Goal: Transaction & Acquisition: Purchase product/service

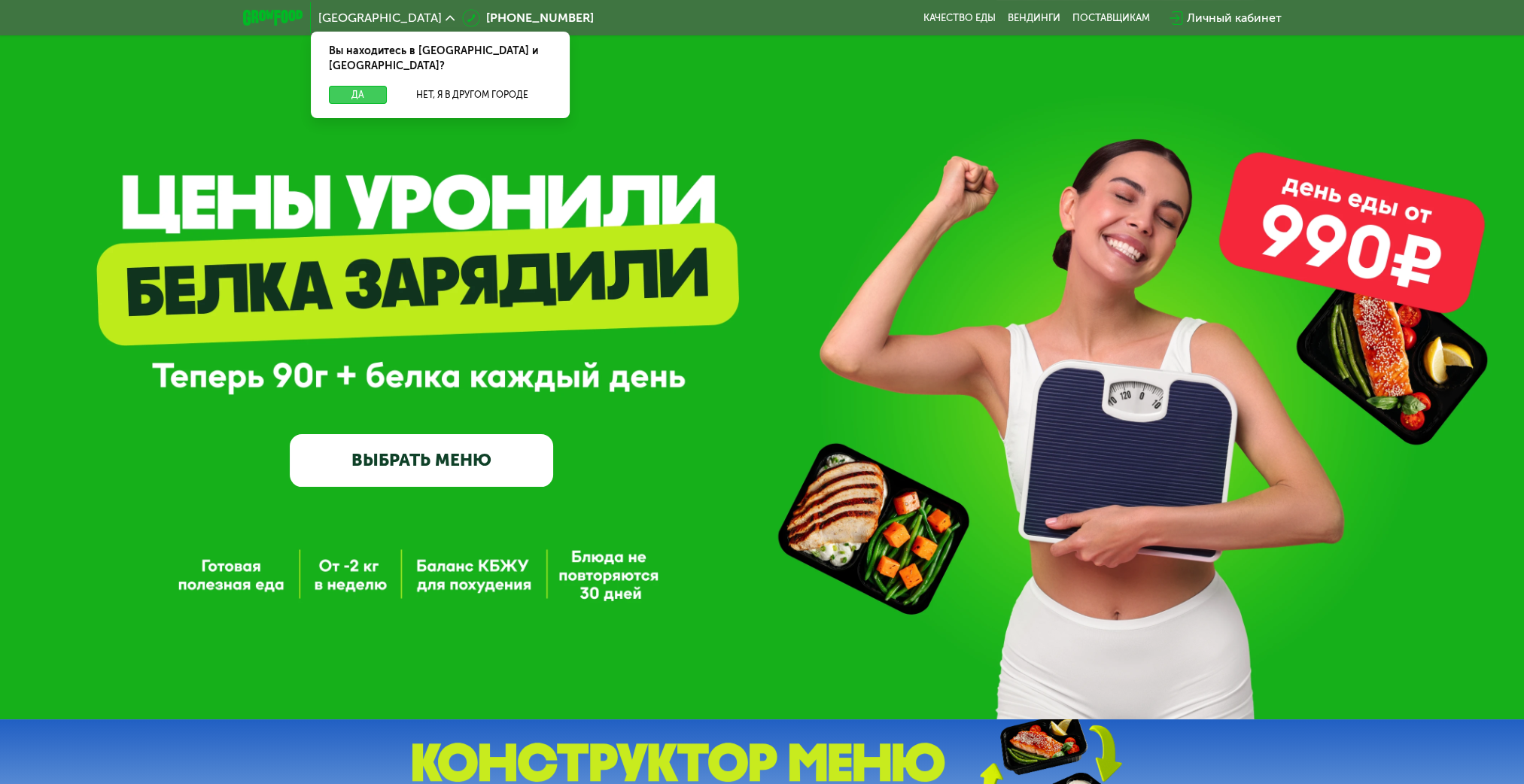
click at [350, 86] on button "Да" at bounding box center [357, 95] width 58 height 18
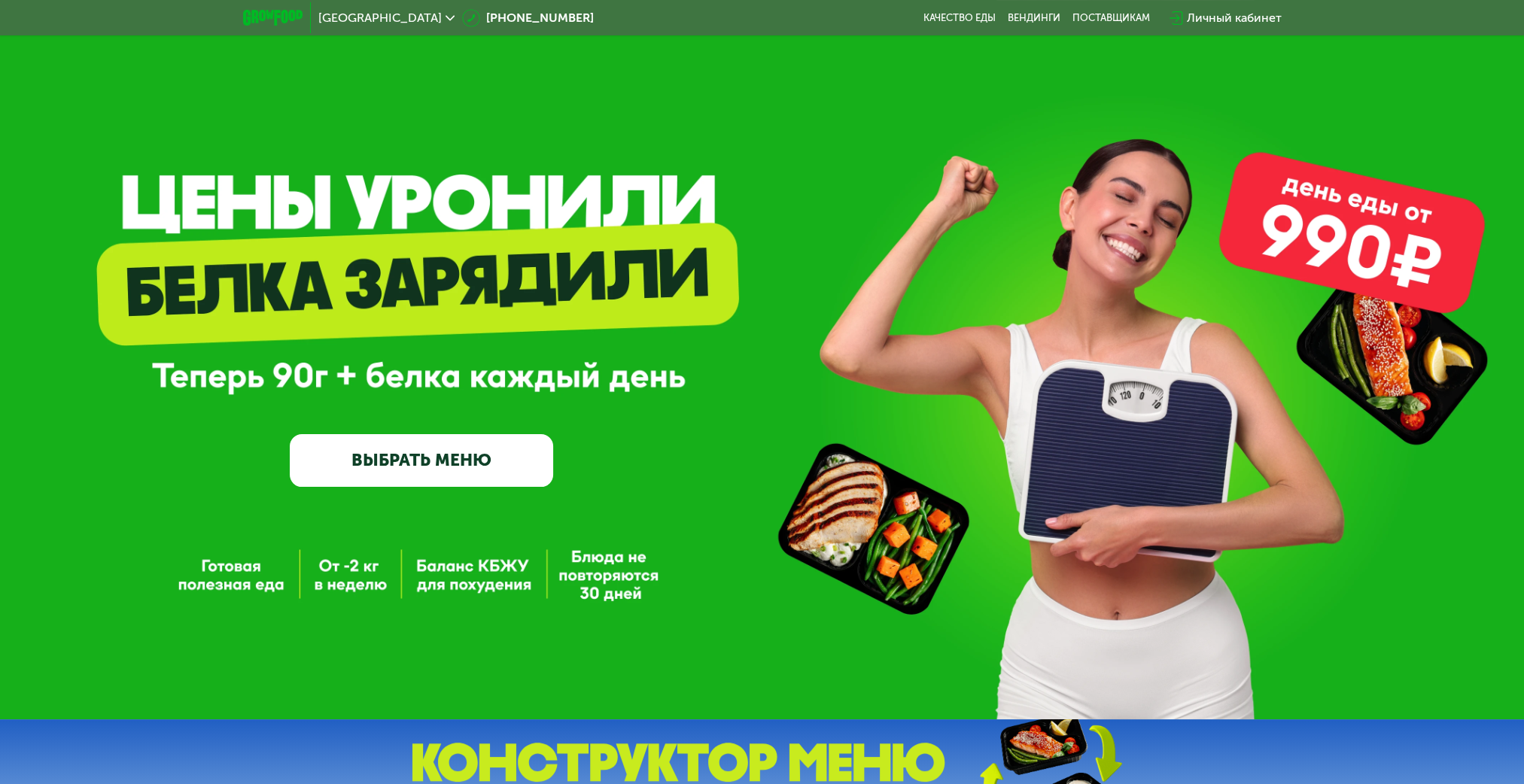
click at [453, 456] on link "ВЫБРАТЬ МЕНЮ" at bounding box center [422, 459] width 263 height 52
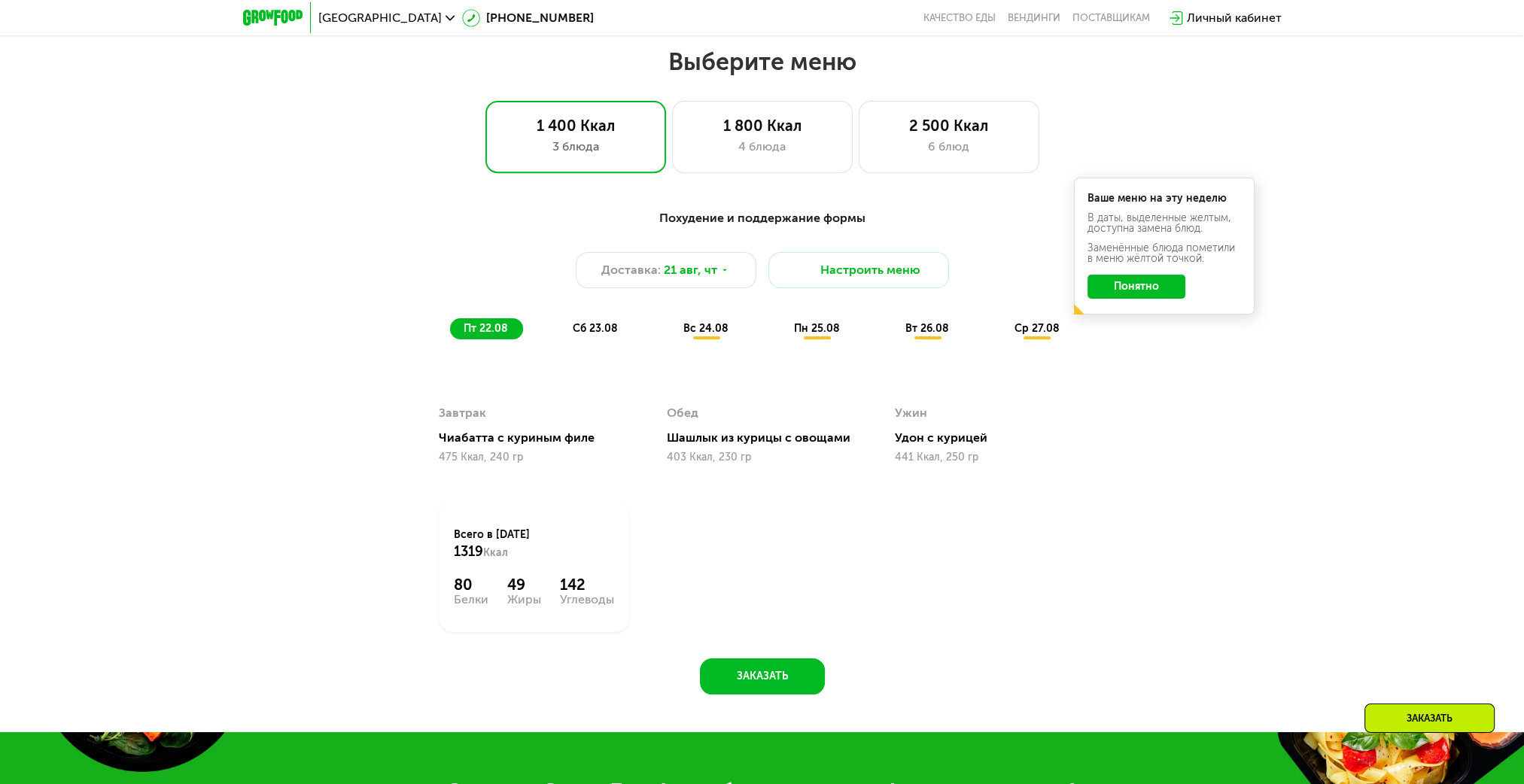
scroll to position [854, 0]
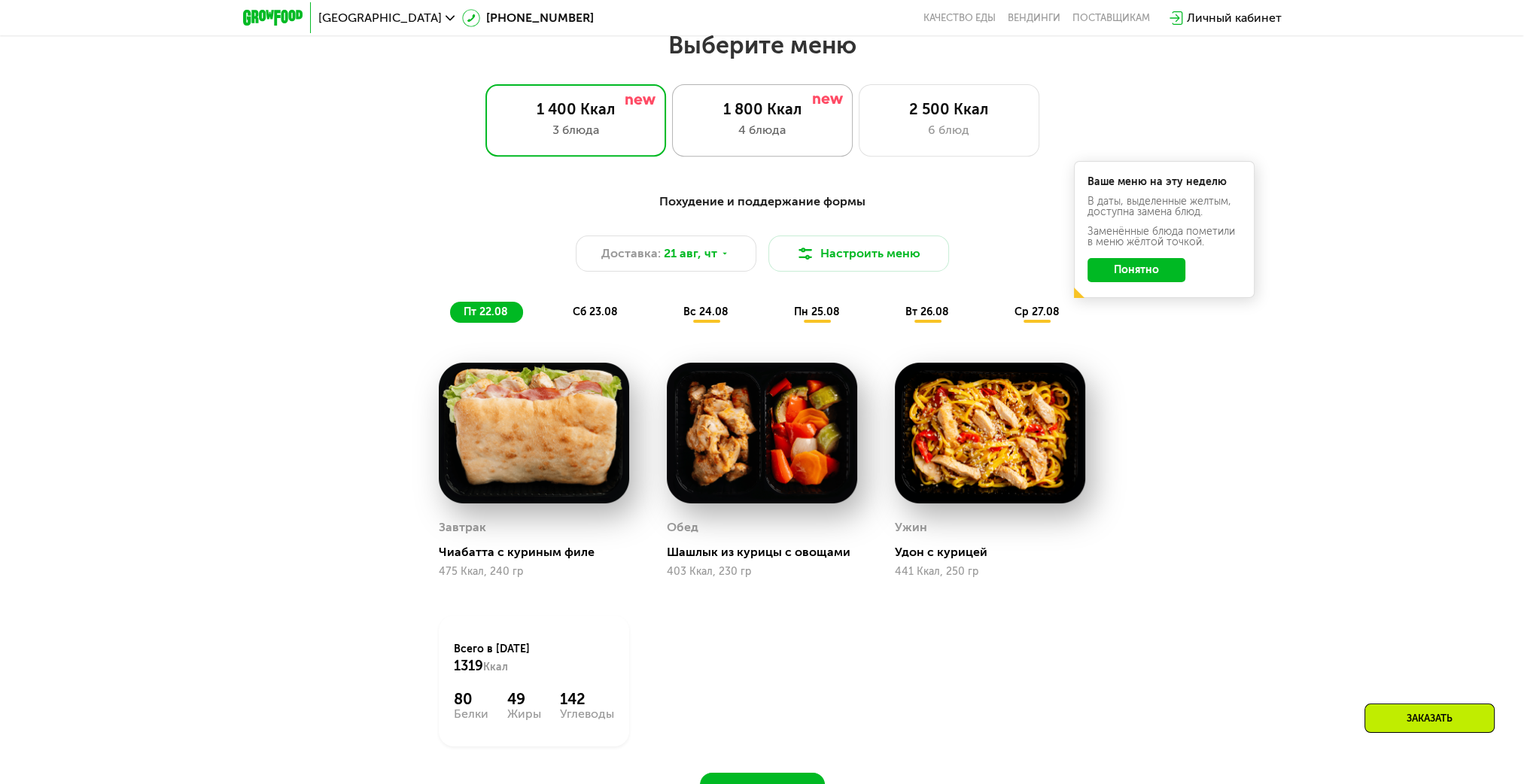
click at [765, 104] on div "1 800 Ккал" at bounding box center [762, 109] width 149 height 18
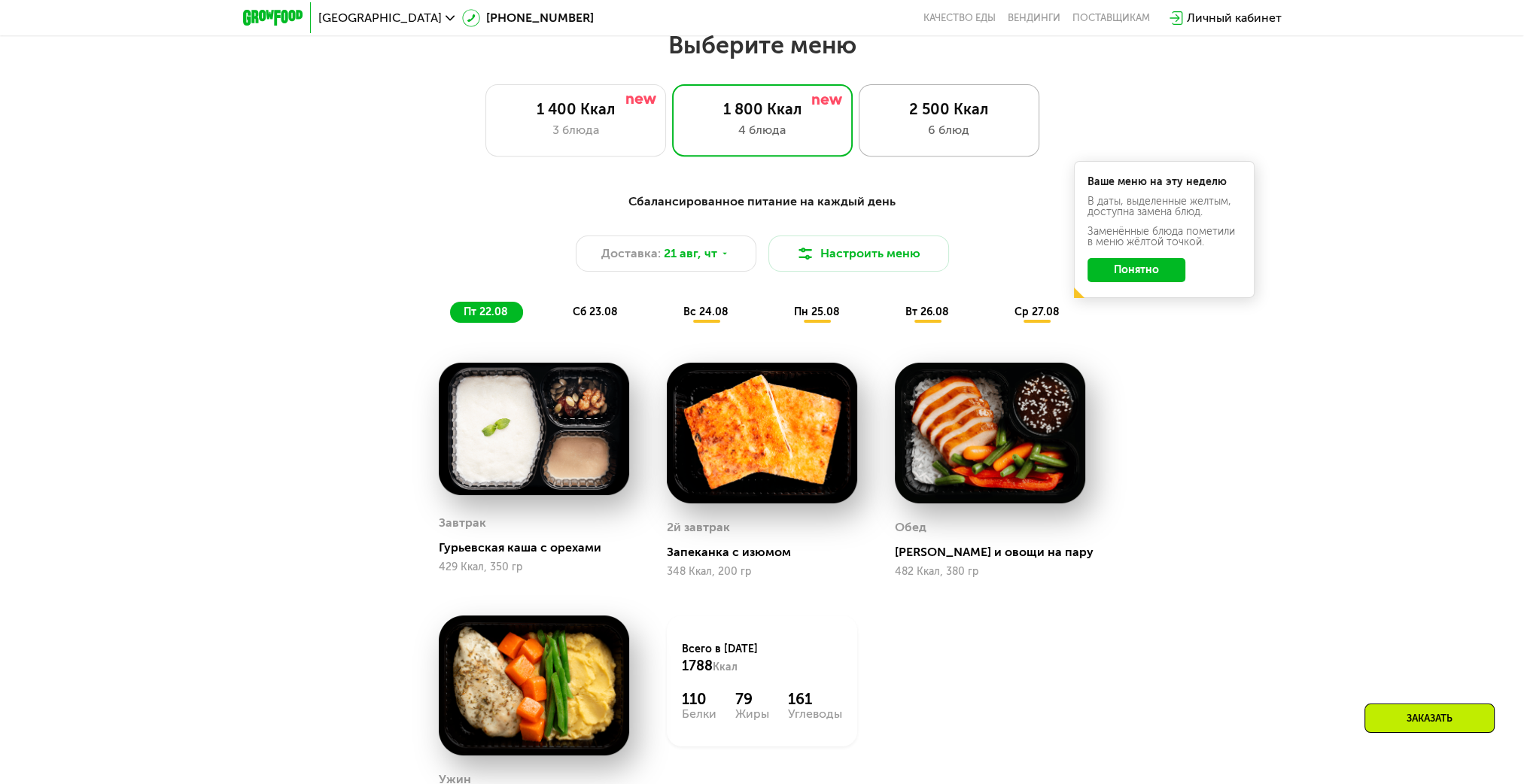
click at [914, 118] on div "2 500 Ккал" at bounding box center [949, 109] width 149 height 18
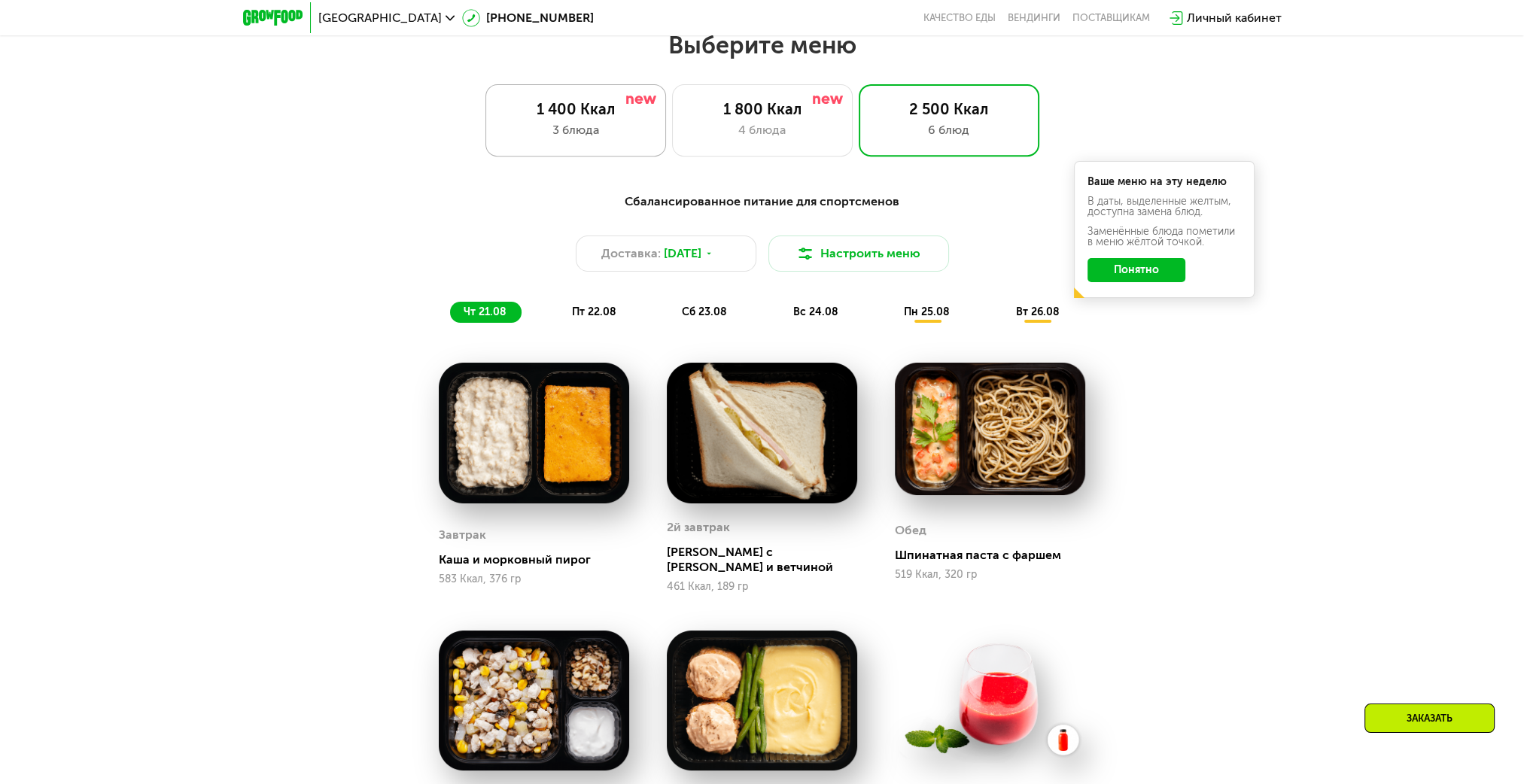
click at [566, 130] on div "3 блюда" at bounding box center [575, 130] width 149 height 18
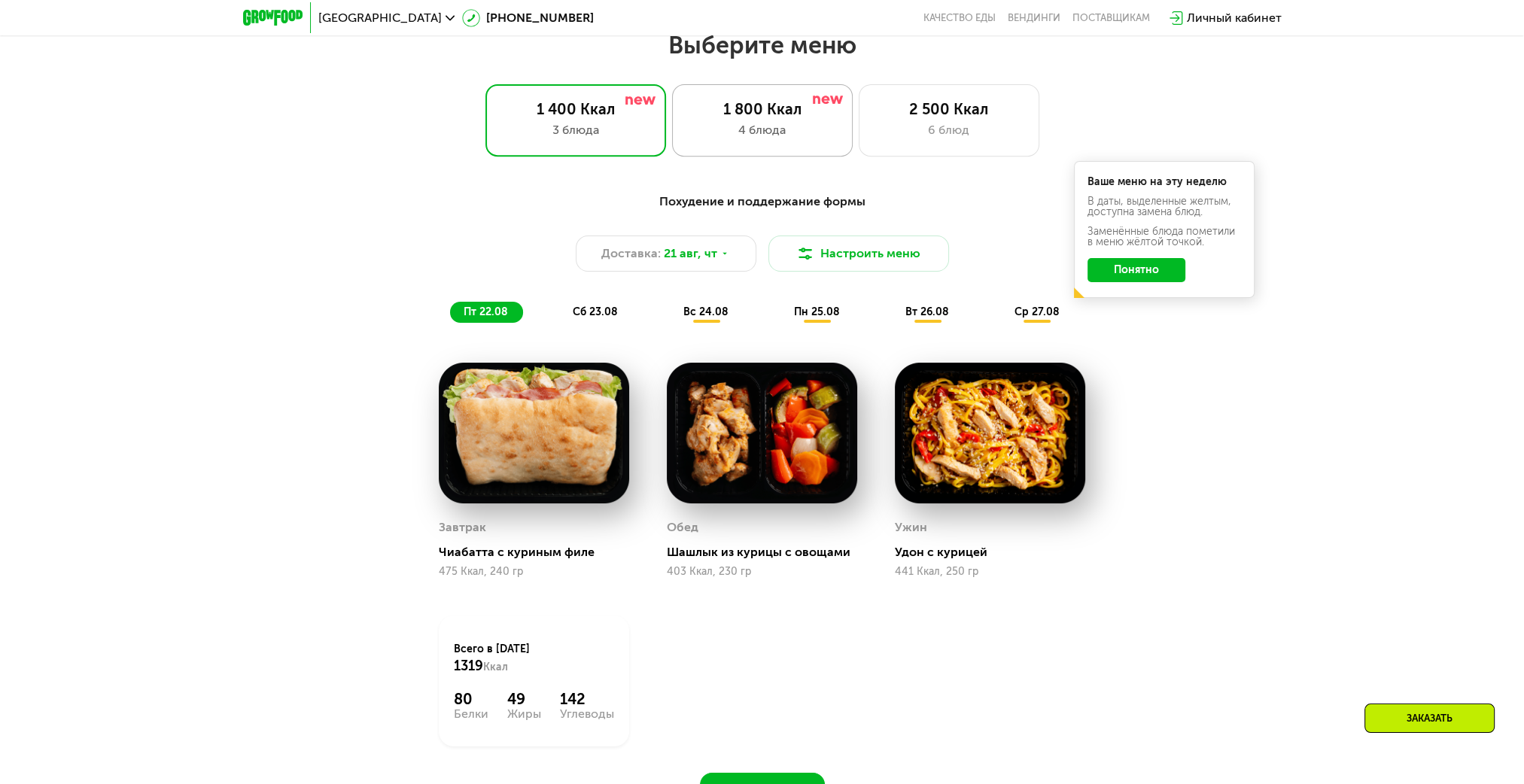
click at [760, 140] on div "4 блюда" at bounding box center [762, 130] width 149 height 18
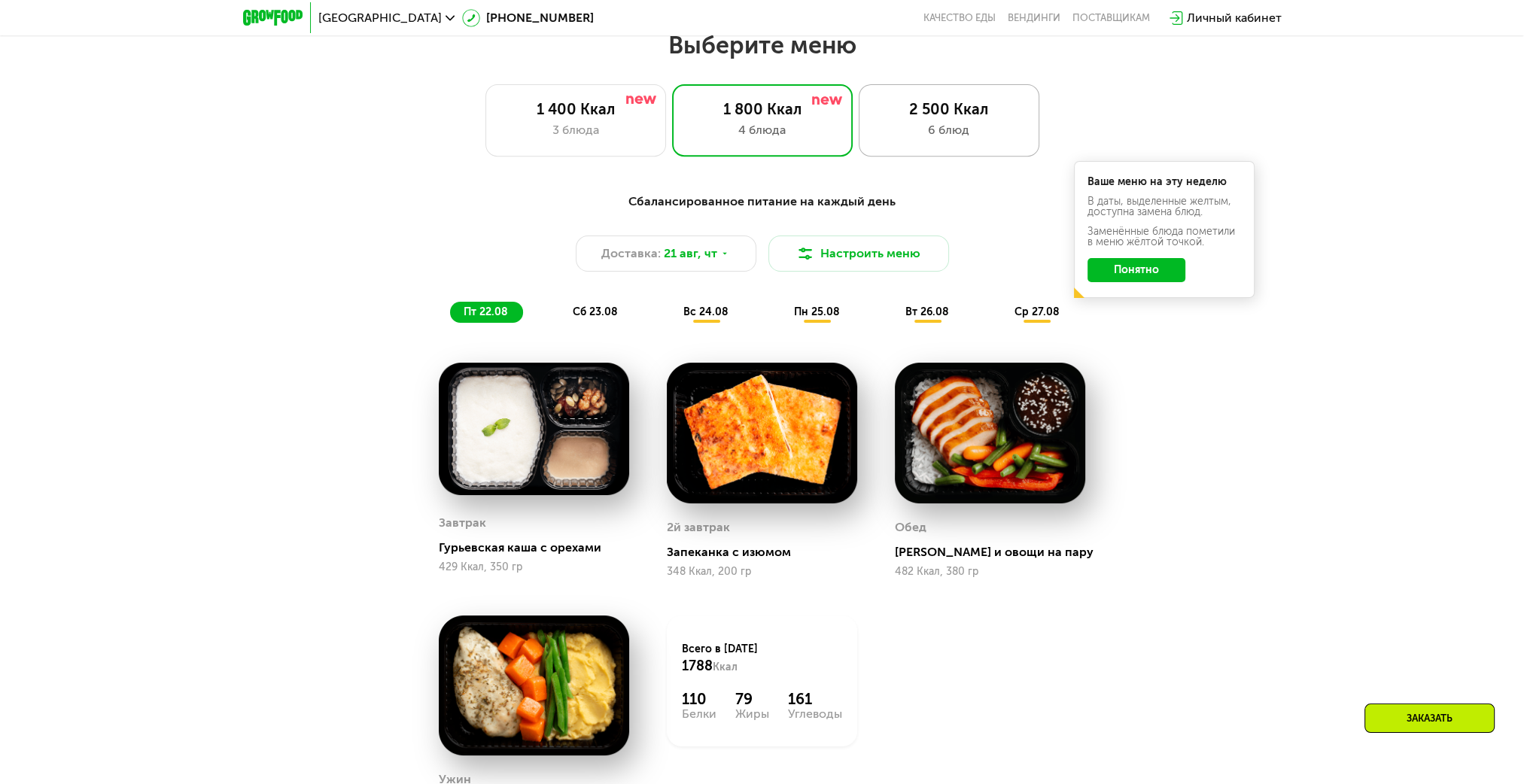
click at [927, 128] on div "6 блюд" at bounding box center [949, 130] width 149 height 18
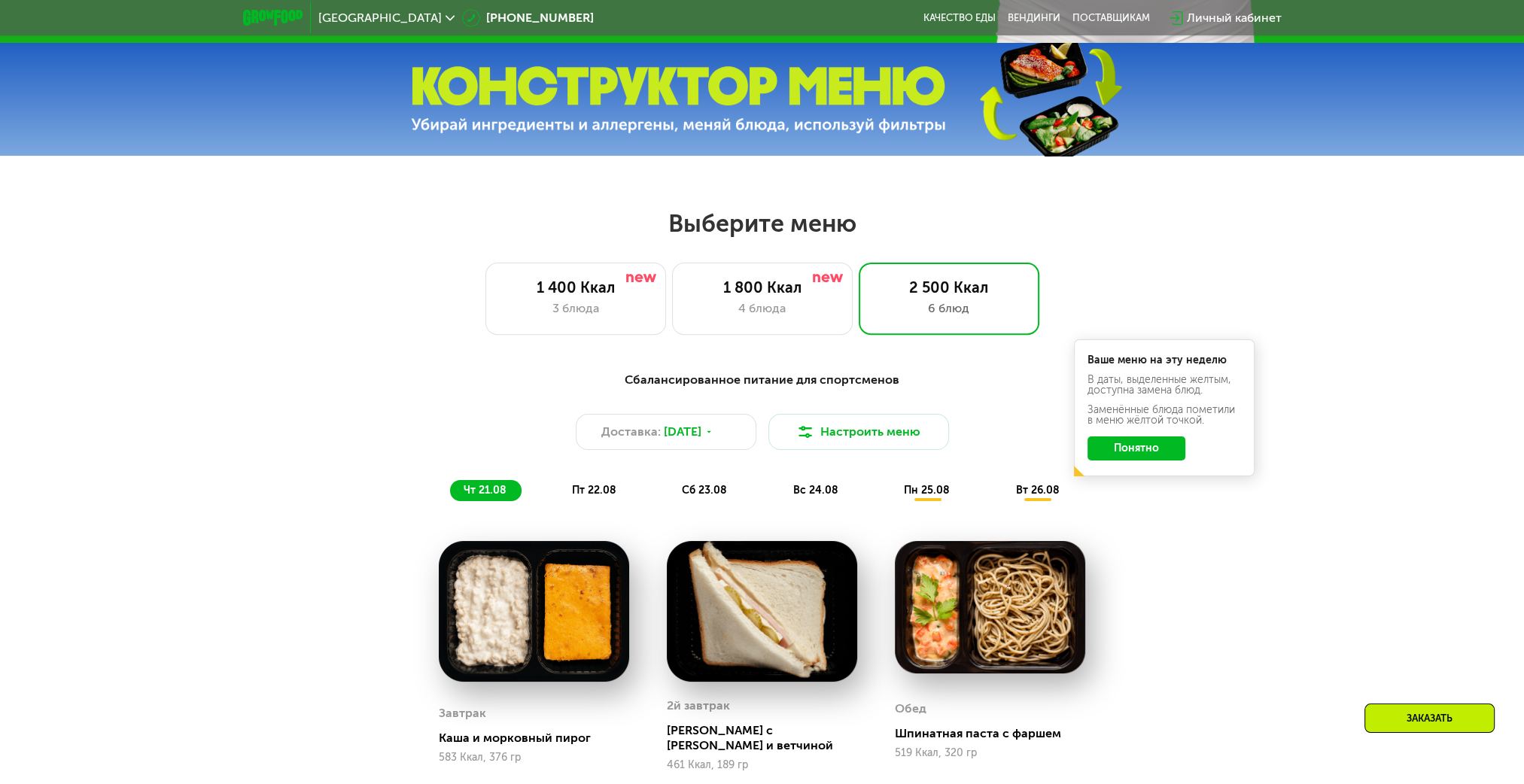
scroll to position [629, 0]
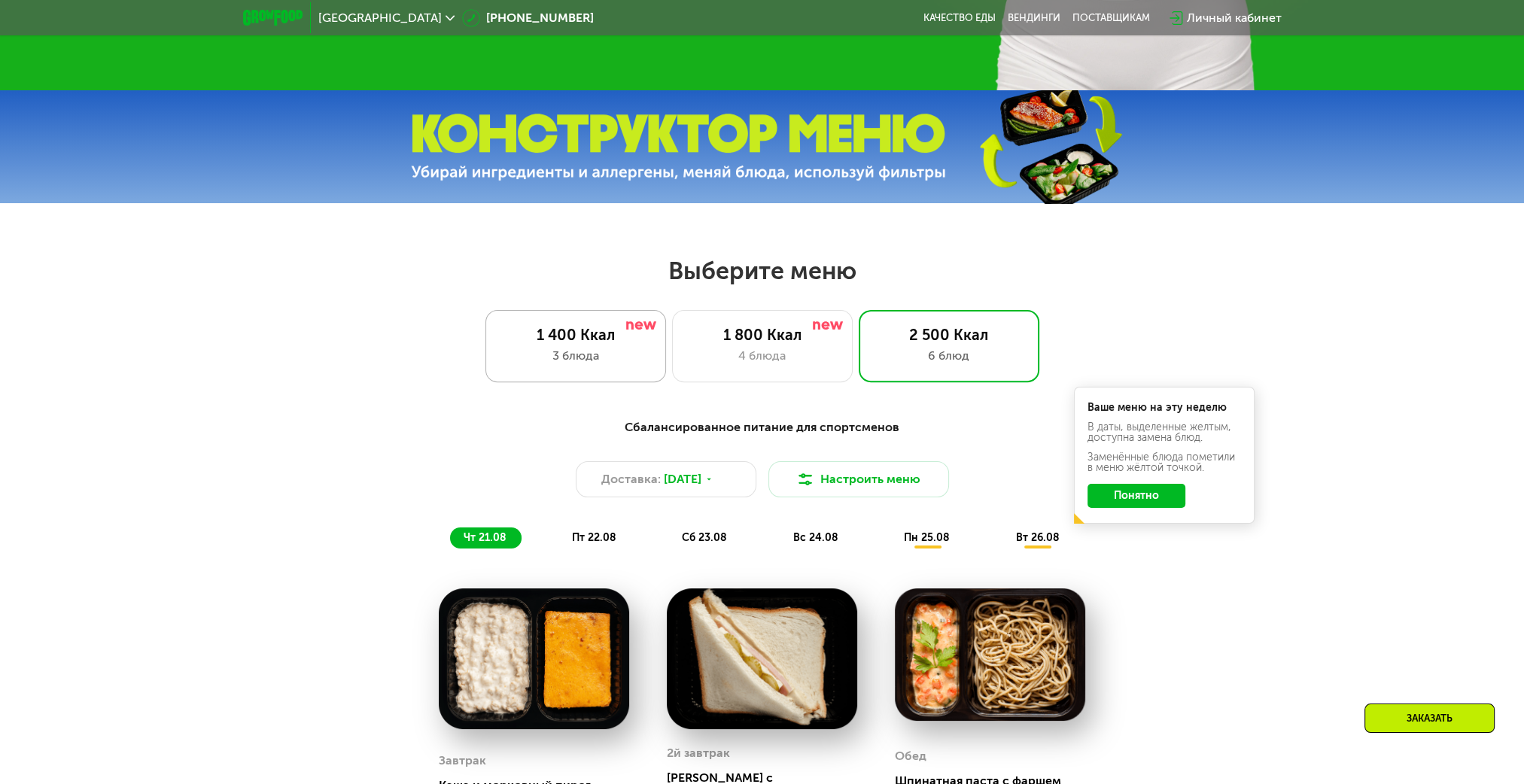
click at [672, 380] on div "1 400 Ккал 3 блюда" at bounding box center [762, 345] width 180 height 72
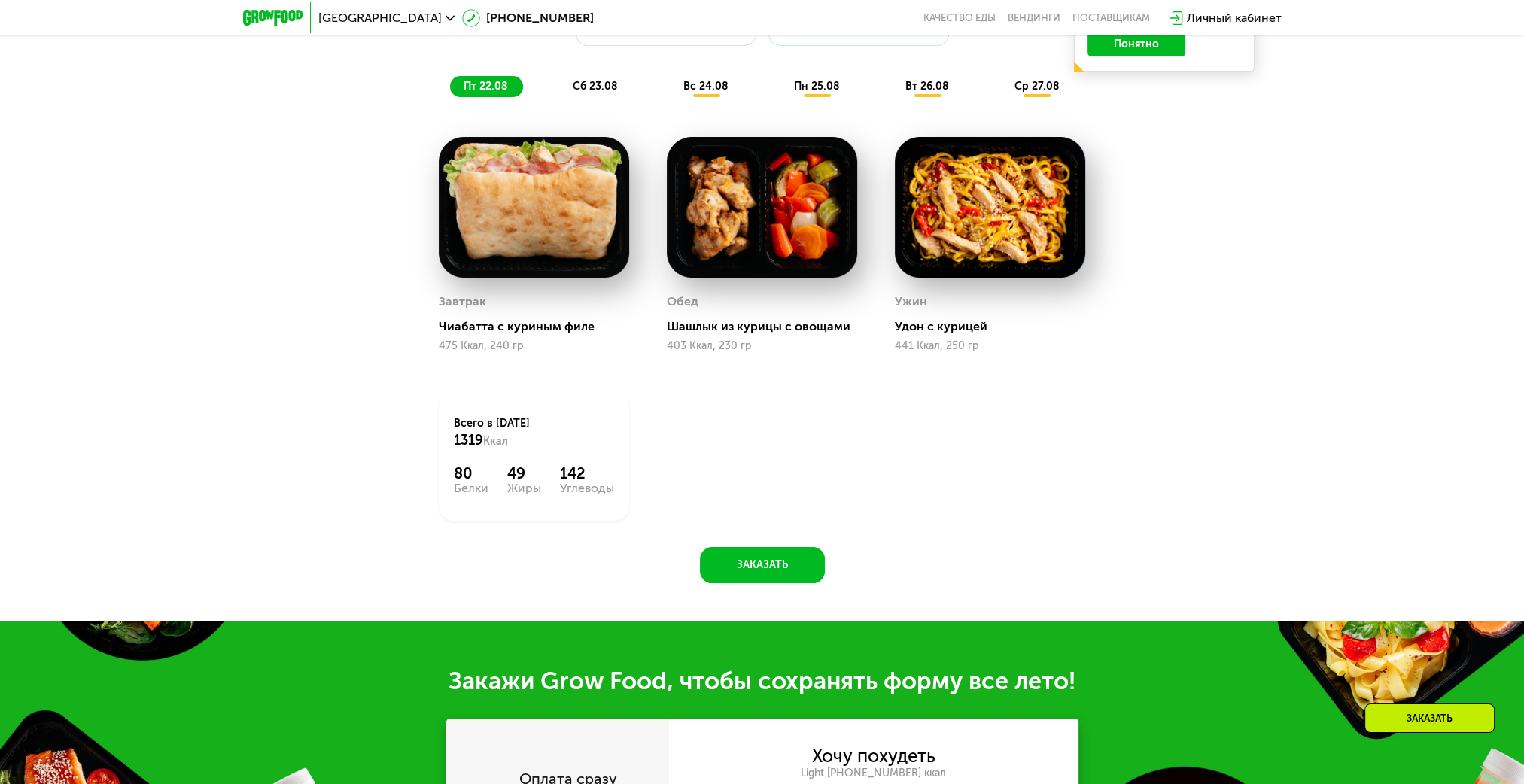
scroll to position [854, 0]
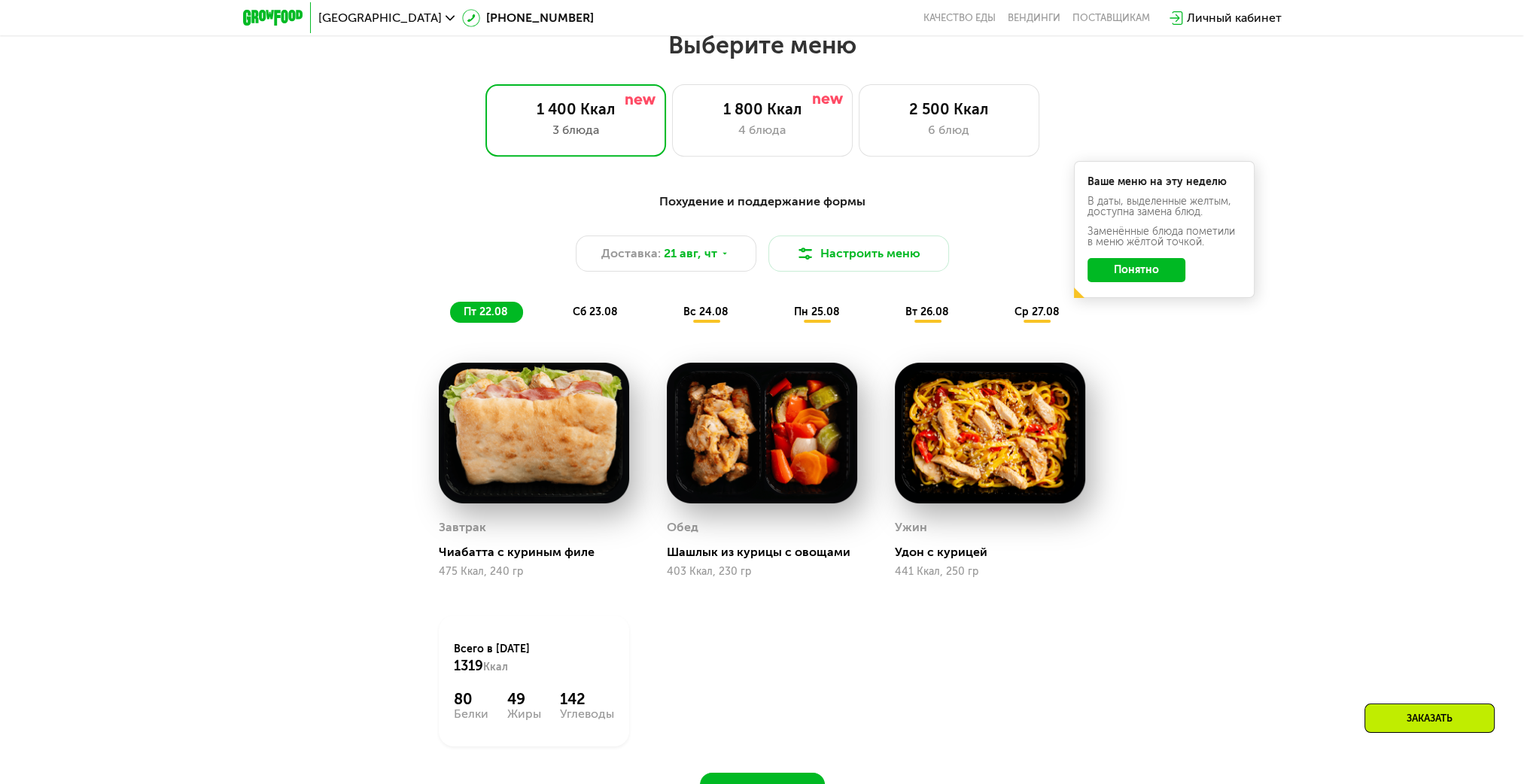
click at [1162, 274] on button "Понятно" at bounding box center [1136, 270] width 98 height 24
click at [608, 311] on span "сб 23.08" at bounding box center [595, 312] width 46 height 13
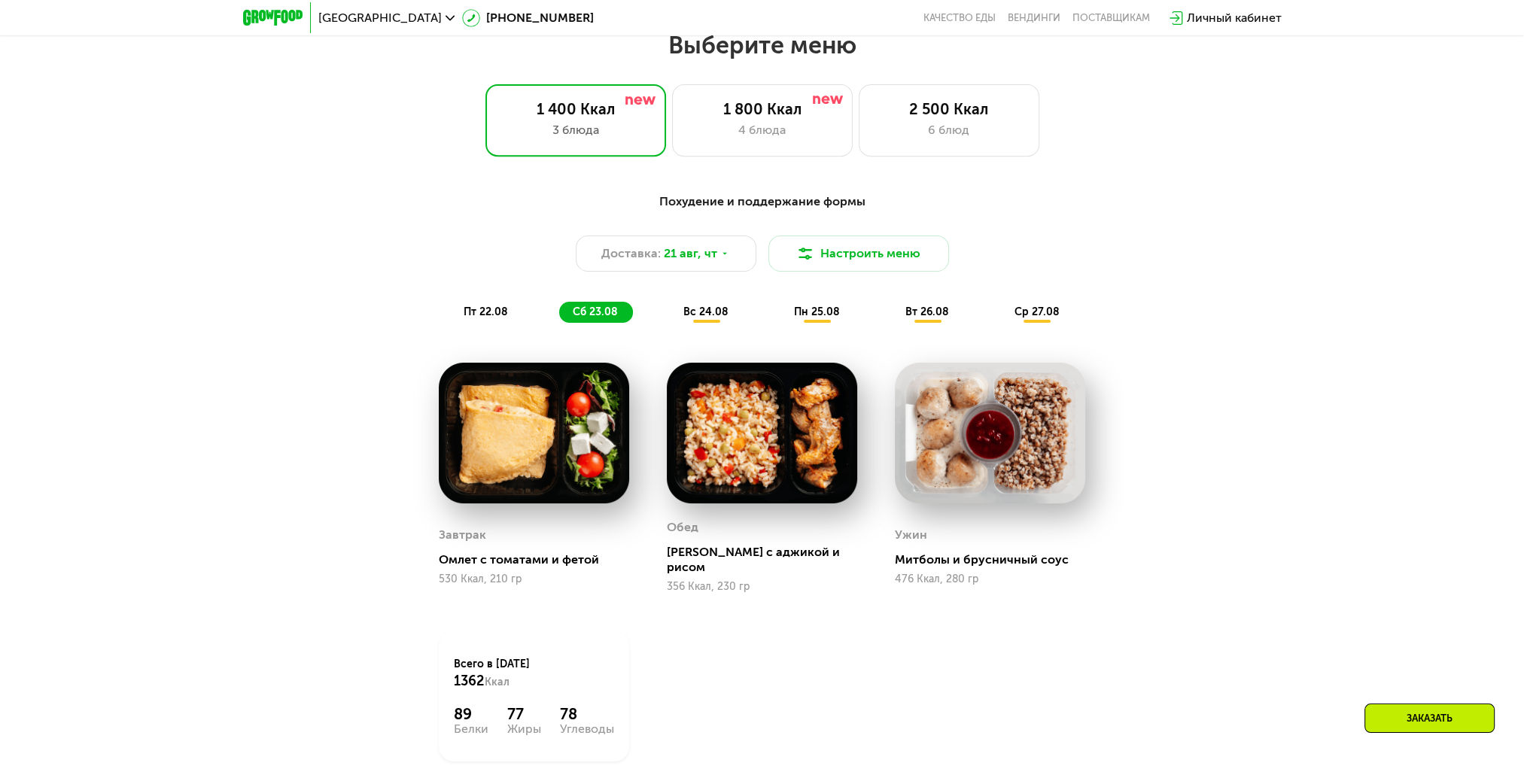
click at [702, 318] on span "вс 24.08" at bounding box center [706, 312] width 46 height 13
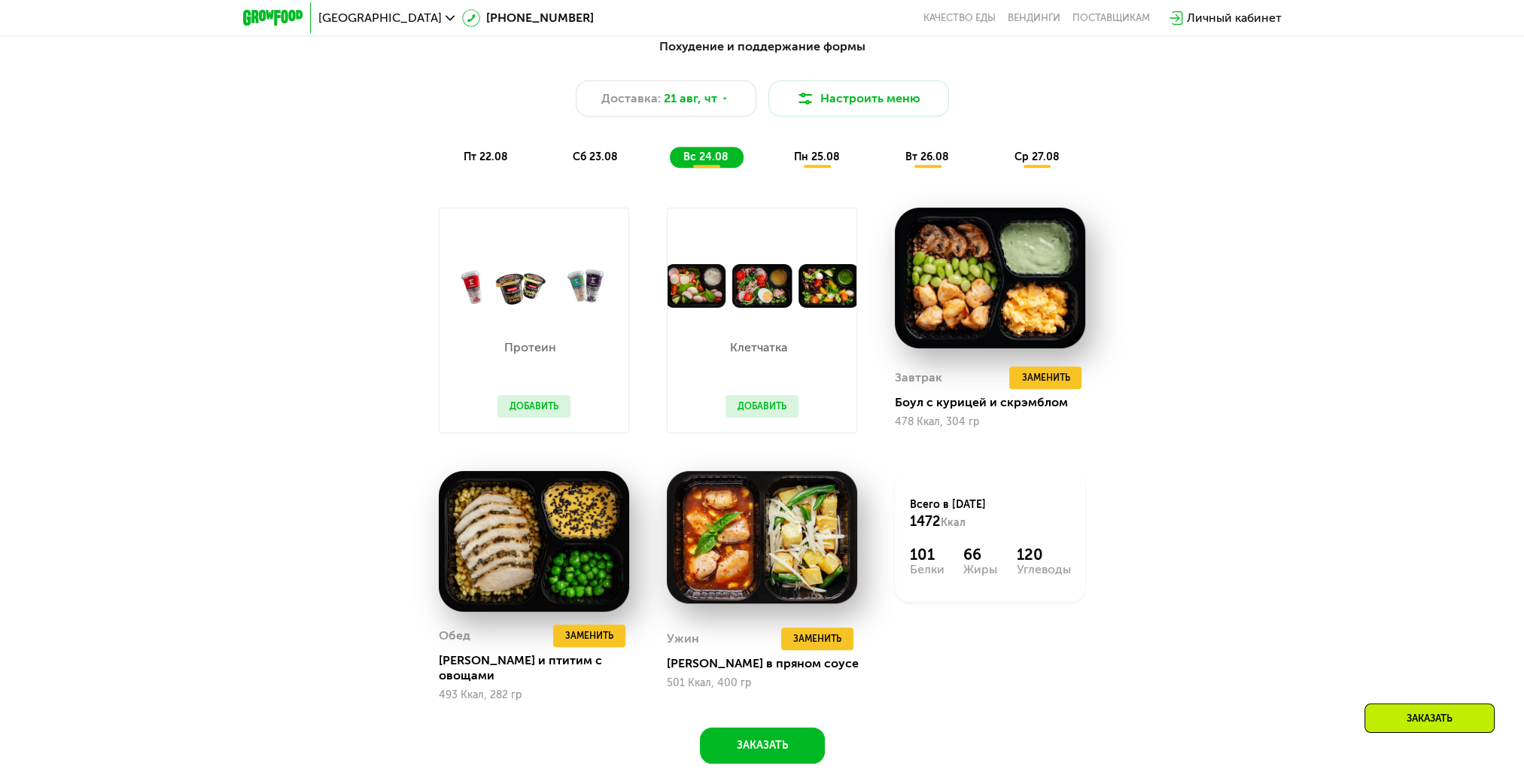
scroll to position [629, 0]
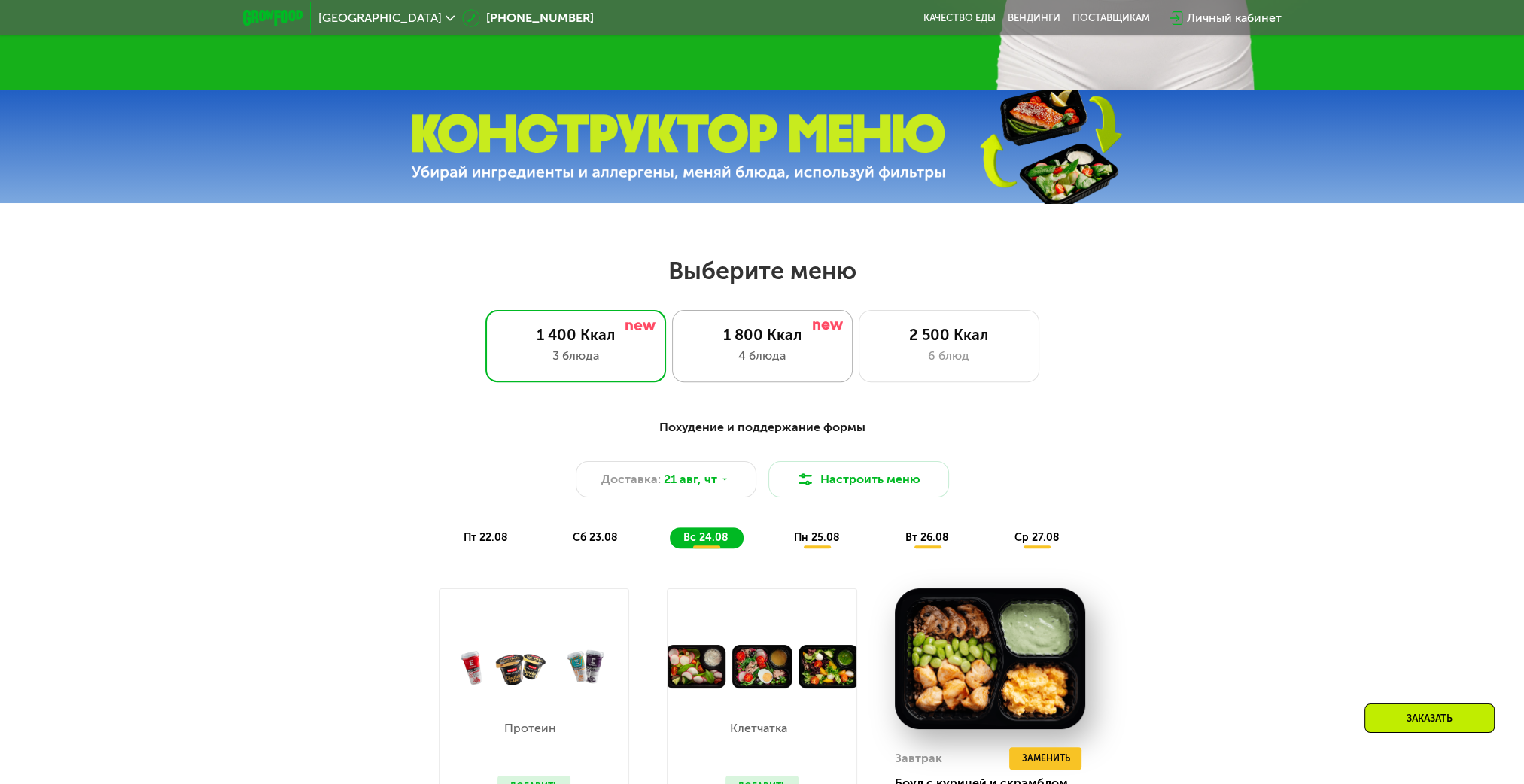
click at [750, 343] on div "1 800 Ккал" at bounding box center [762, 335] width 149 height 18
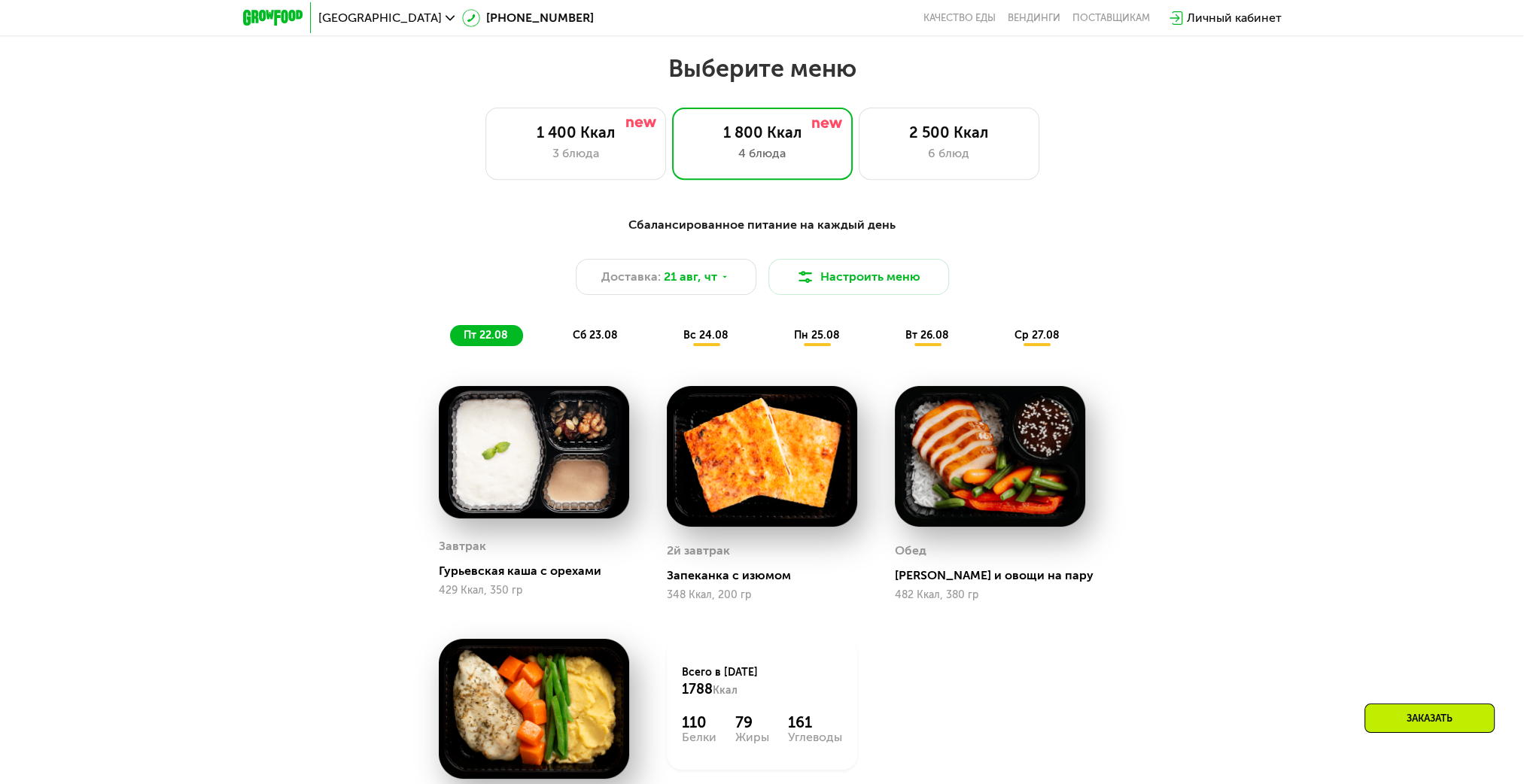
scroll to position [854, 0]
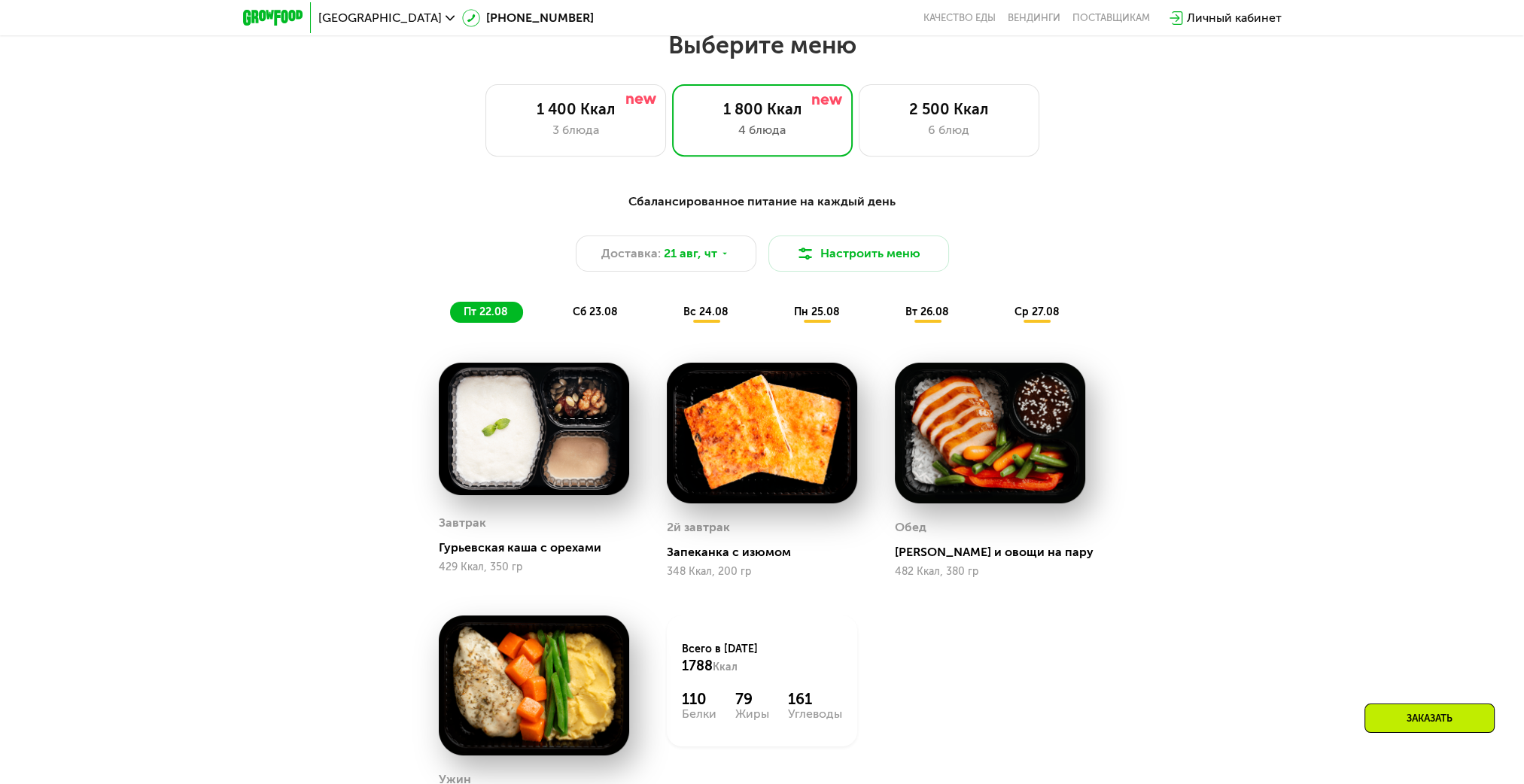
click at [952, 88] on div "Выберите меню 1 400 Ккал 3 блюда 1 800 Ккал 4 блюда 2 500 Ккал 6 блюд" at bounding box center [762, 93] width 1524 height 127
click at [952, 127] on div "6 блюд" at bounding box center [949, 130] width 149 height 18
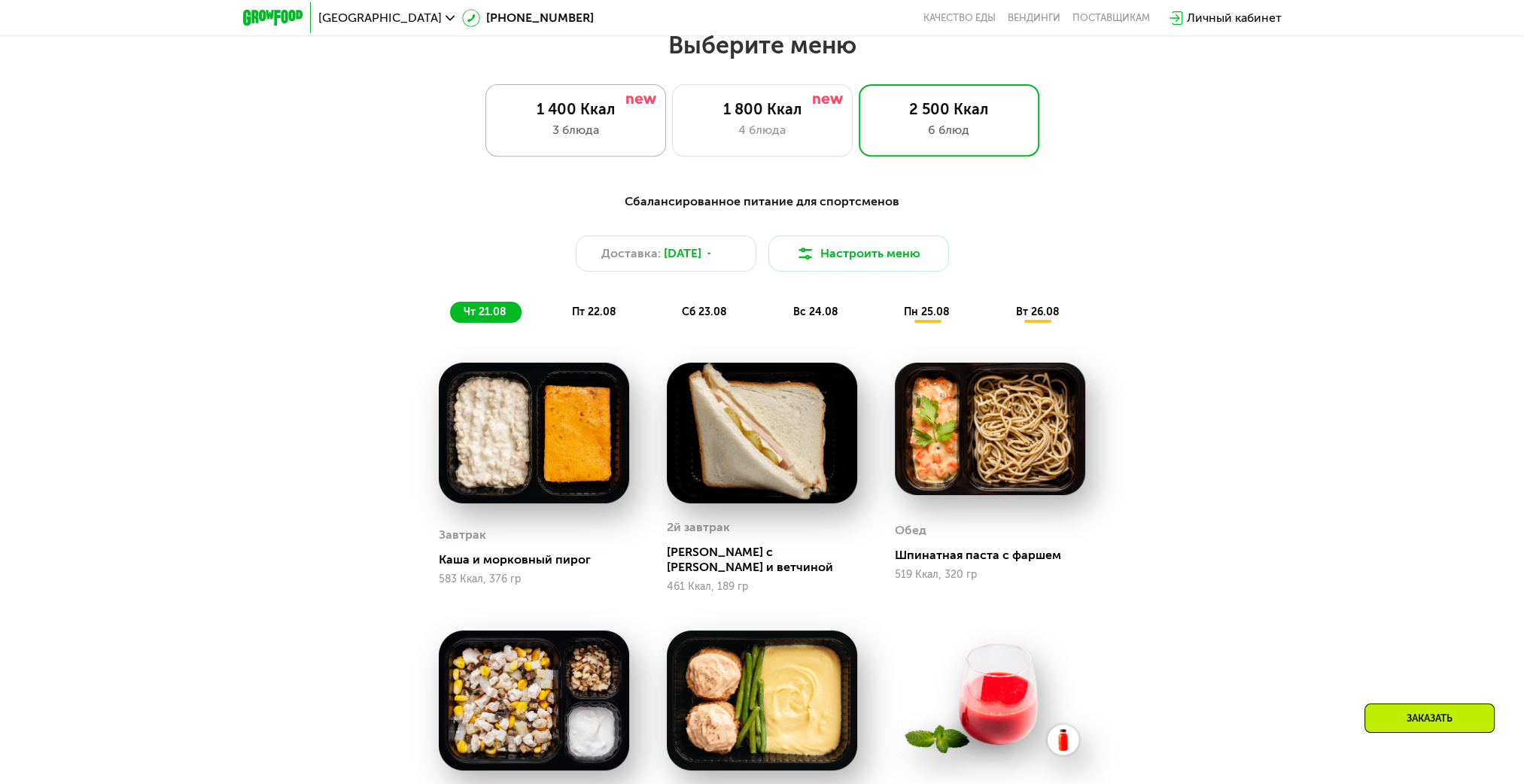
click at [672, 99] on div "1 400 Ккал 3 блюда" at bounding box center [762, 120] width 180 height 72
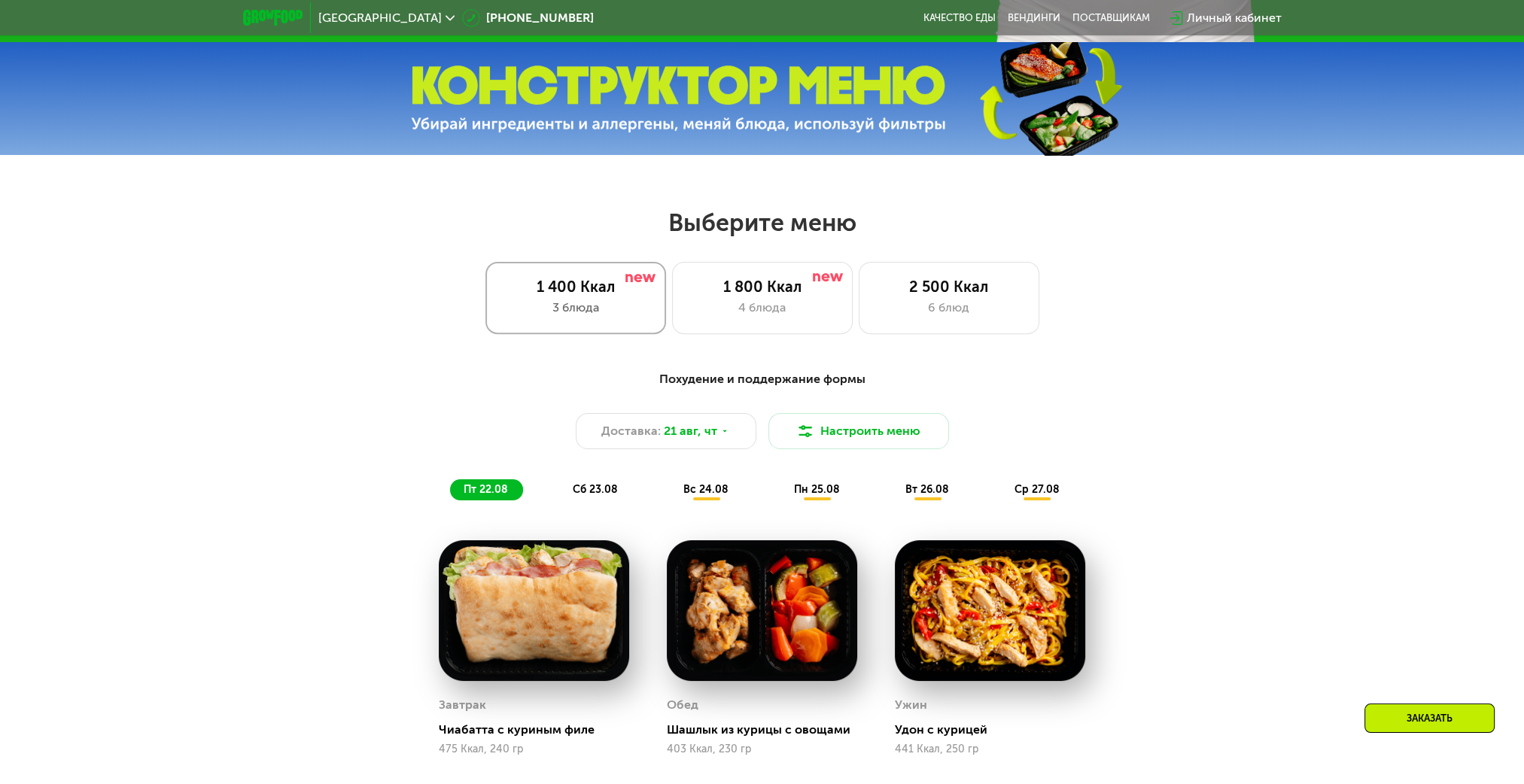
scroll to position [226, 0]
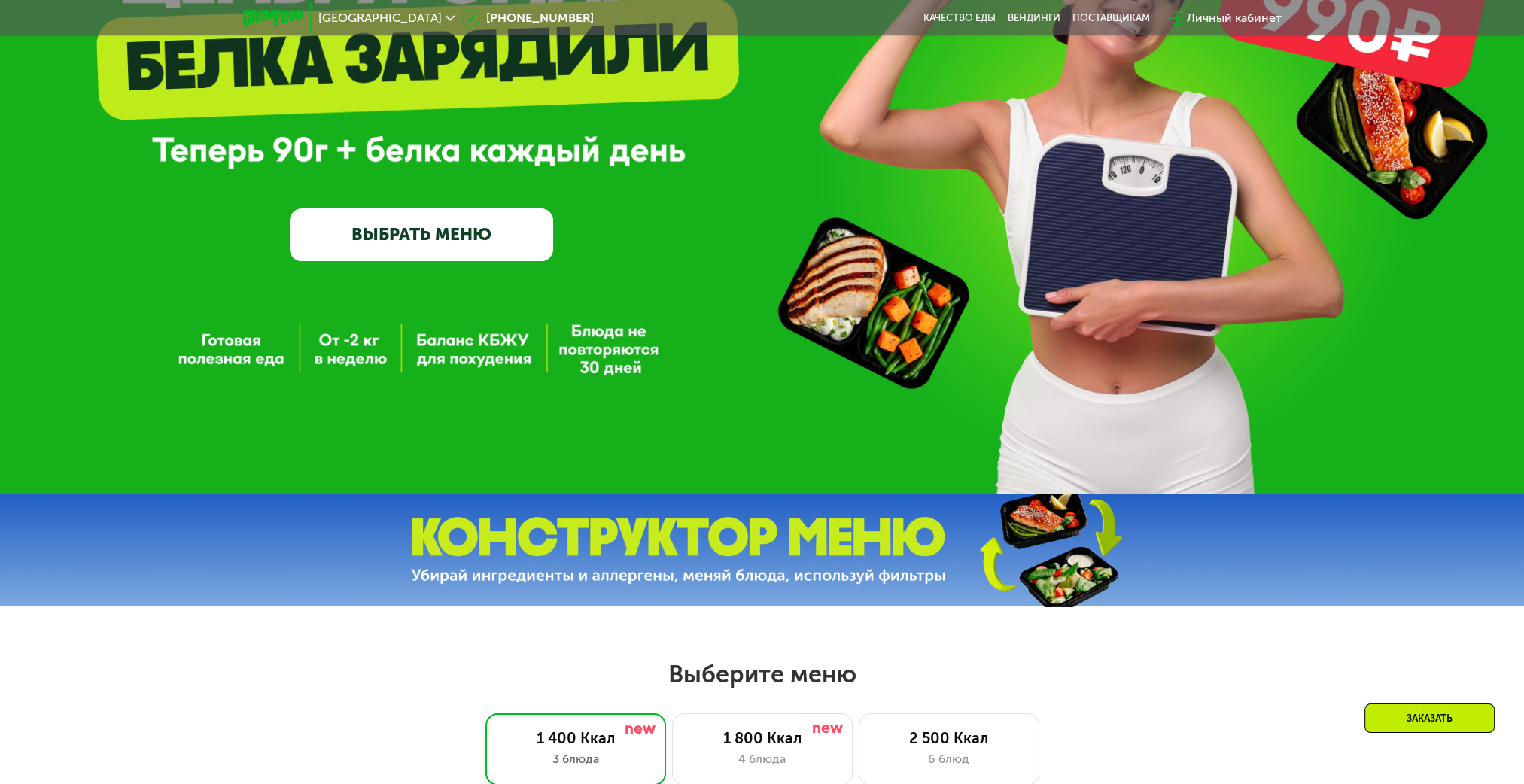
click at [478, 249] on link "ВЫБРАТЬ МЕНЮ" at bounding box center [422, 235] width 263 height 52
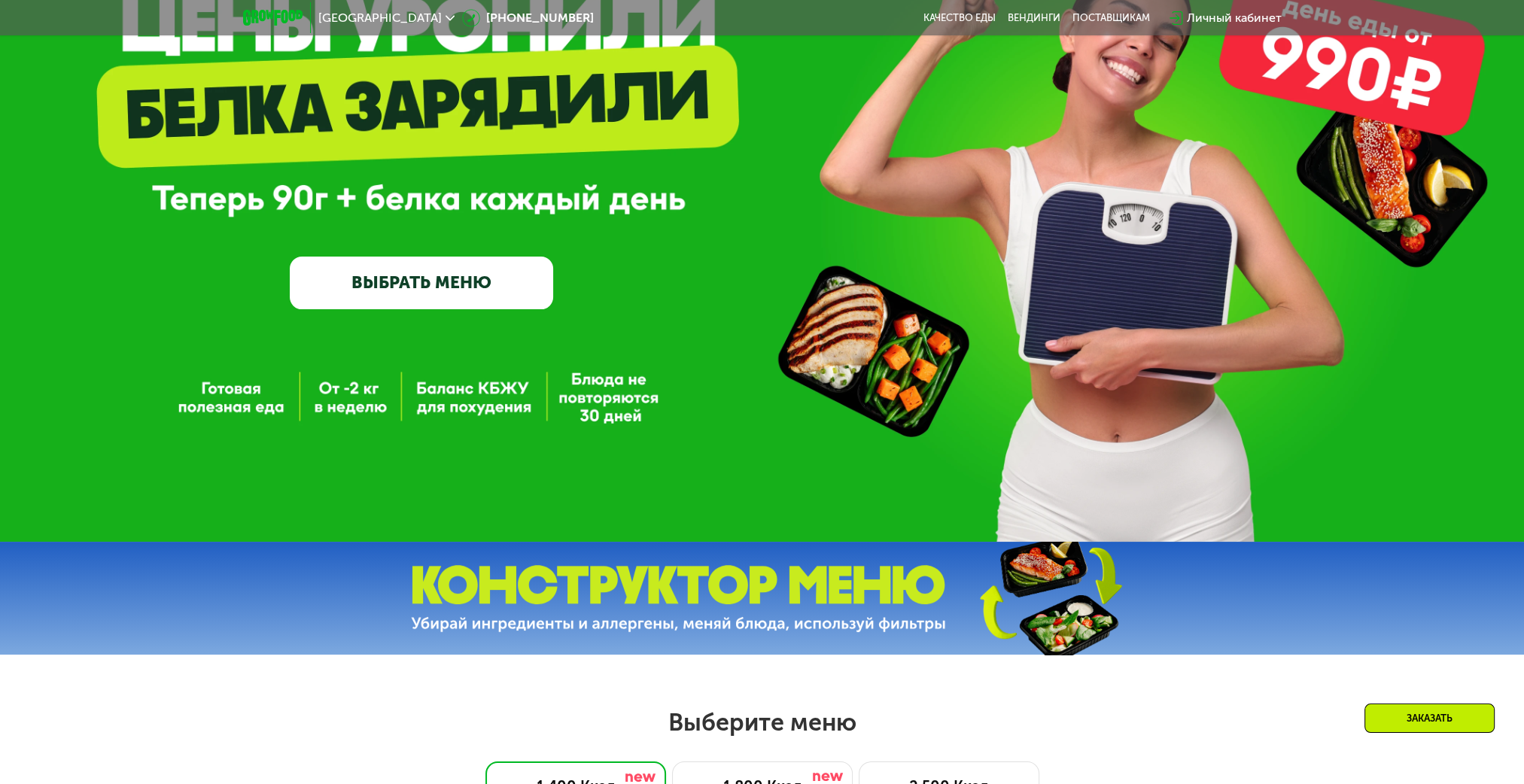
scroll to position [0, 0]
